Goal: Task Accomplishment & Management: Complete application form

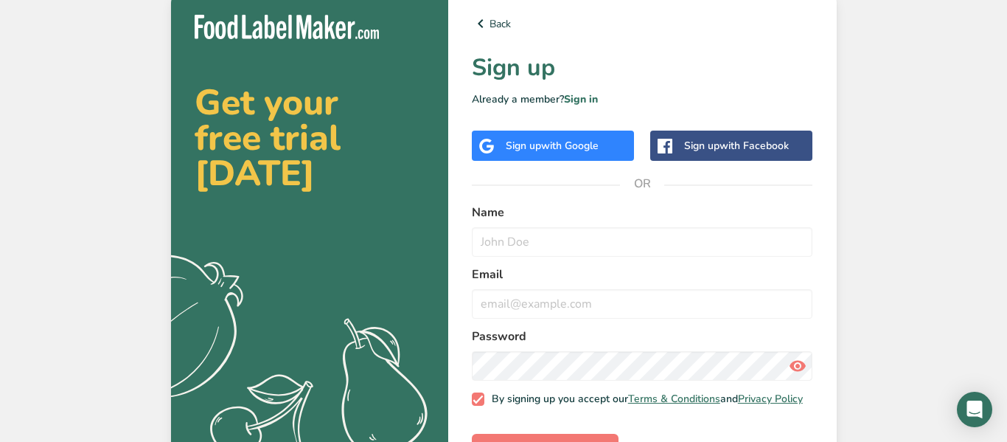
click at [578, 149] on span "with Google" at bounding box center [570, 146] width 58 height 14
